Goal: Task Accomplishment & Management: Manage account settings

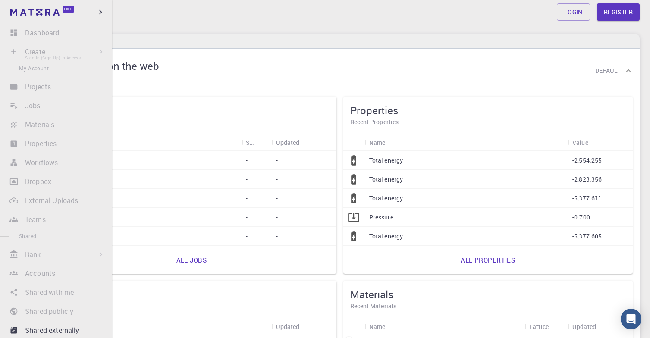
click at [31, 50] on li "Create Sign In (Sign Up) to Access New Job New Material Create Material Upload …" at bounding box center [56, 51] width 112 height 17
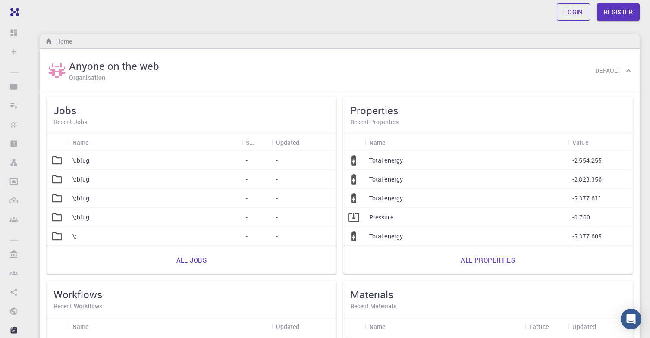
click at [565, 9] on link "Login" at bounding box center [573, 11] width 33 height 17
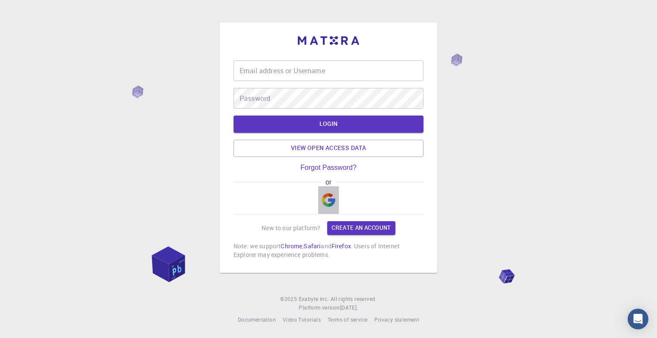
click at [331, 195] on img "button" at bounding box center [328, 200] width 14 height 14
click at [327, 196] on img "button" at bounding box center [328, 200] width 14 height 14
